Goal: Obtain resource: Obtain resource

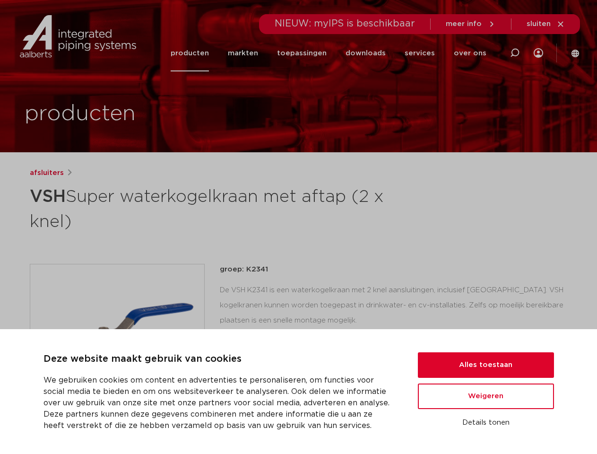
click at [298, 227] on h1 "VSH Super waterkogelkraan met aftap (2 x knel)" at bounding box center [207, 208] width 355 height 51
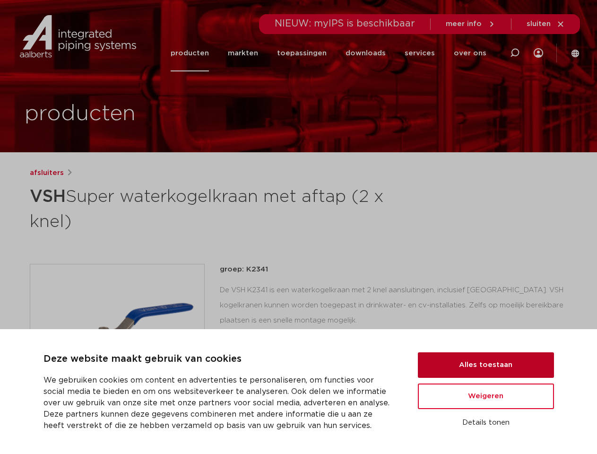
click at [486, 365] on button "Alles toestaan" at bounding box center [486, 365] width 136 height 26
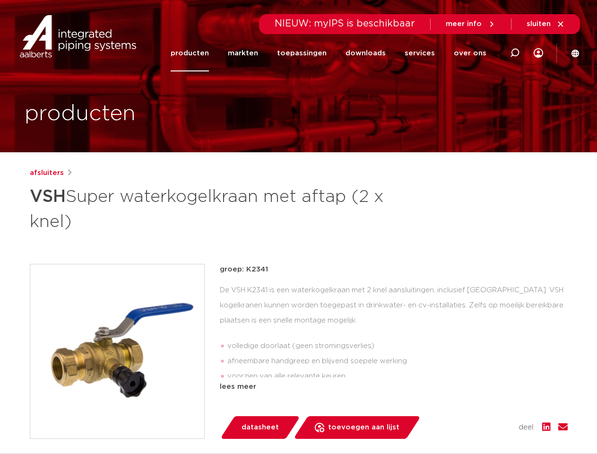
click at [486, 396] on div "groep: K2341 De VSH K2341 is een waterkogelkraan met 2 knel aansluitingen, incl…" at bounding box center [394, 351] width 348 height 175
click at [486, 423] on div "datasheet toevoegen aan lijst opslaan in my IPS verwijder uit lijst deel:" at bounding box center [397, 427] width 341 height 23
click at [333, 53] on li "toepassingen" at bounding box center [302, 53] width 69 height 36
click at [515, 53] on icon at bounding box center [514, 52] width 11 height 11
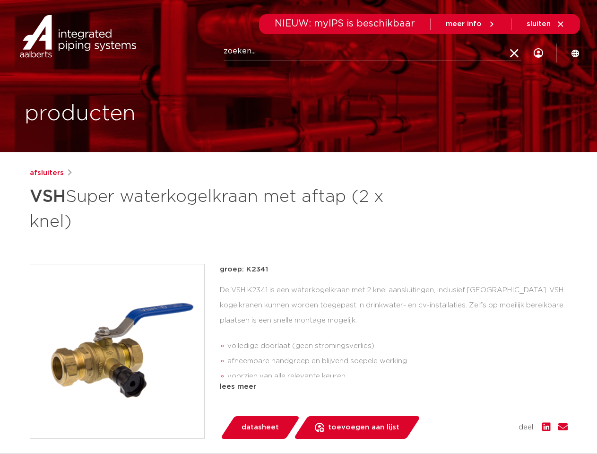
click at [546, 24] on span "sluiten" at bounding box center [539, 23] width 24 height 7
